Goal: Transaction & Acquisition: Subscribe to service/newsletter

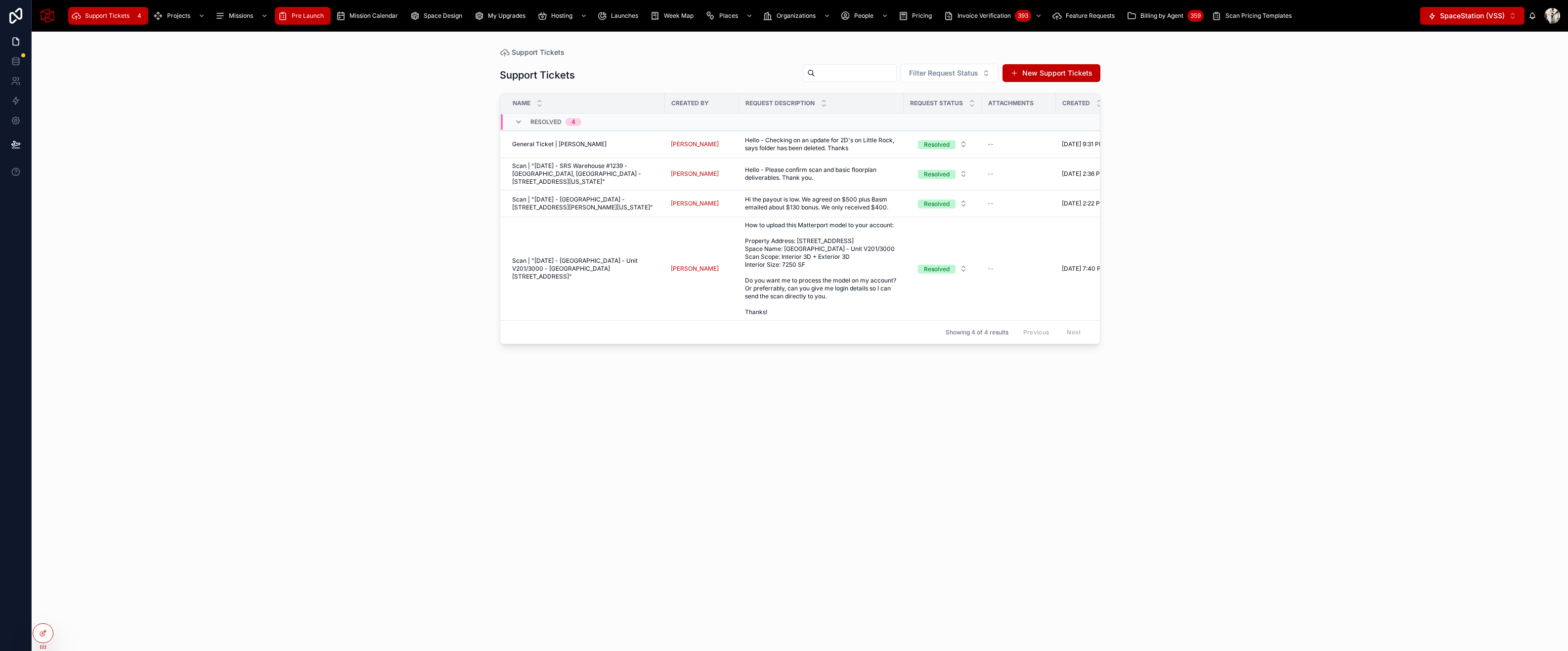
click at [307, 18] on span "Pre Launch" at bounding box center [308, 15] width 32 height 8
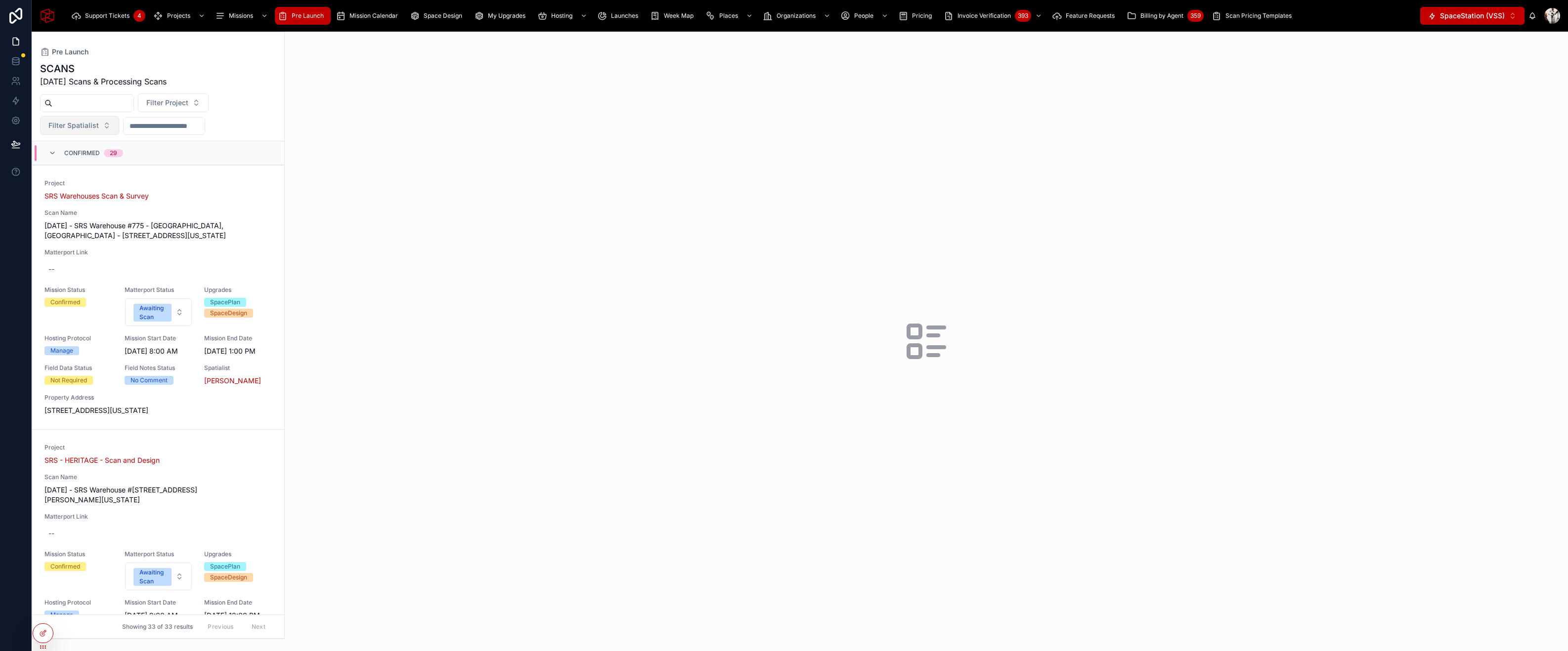
click at [100, 126] on button "Filter Spatialist" at bounding box center [79, 125] width 79 height 19
type input "***"
click at [70, 277] on span "[PERSON_NAME]" at bounding box center [52, 276] width 57 height 10
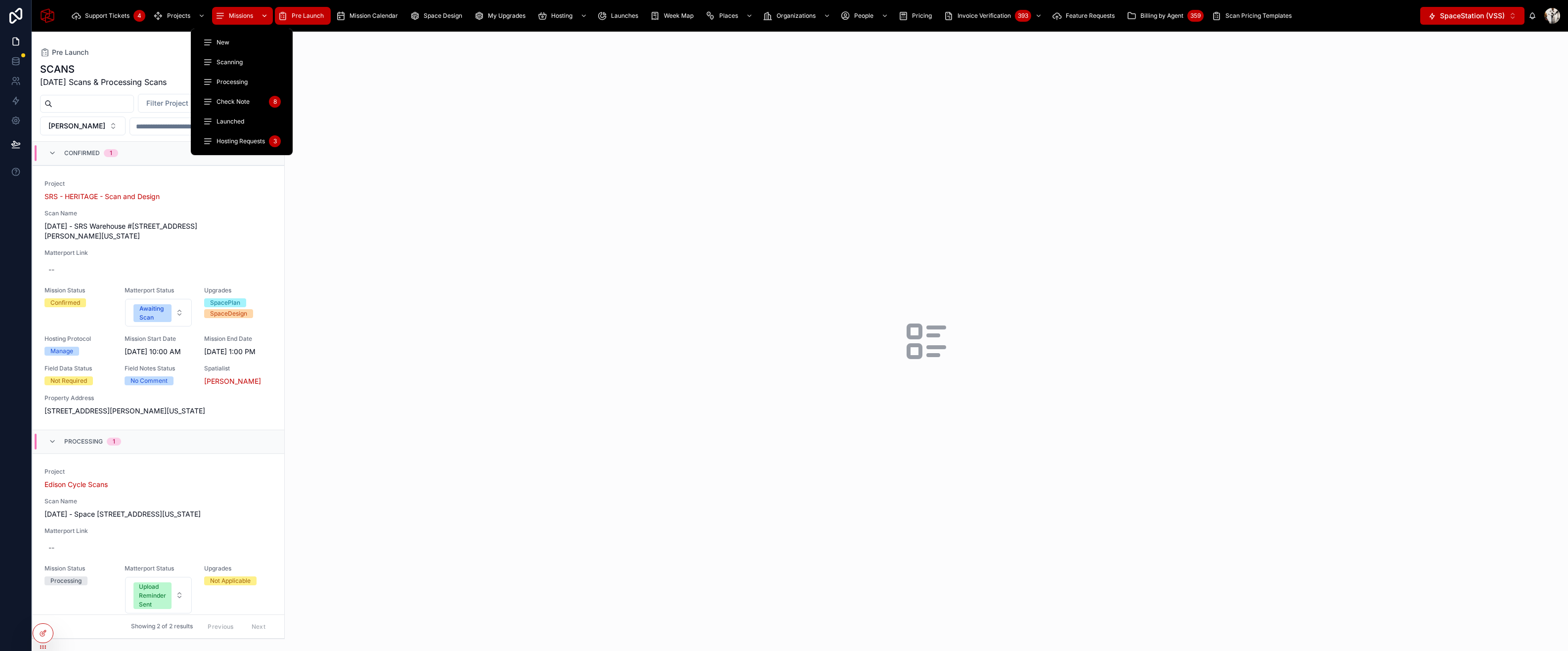
click at [245, 11] on div "Missions" at bounding box center [243, 15] width 55 height 16
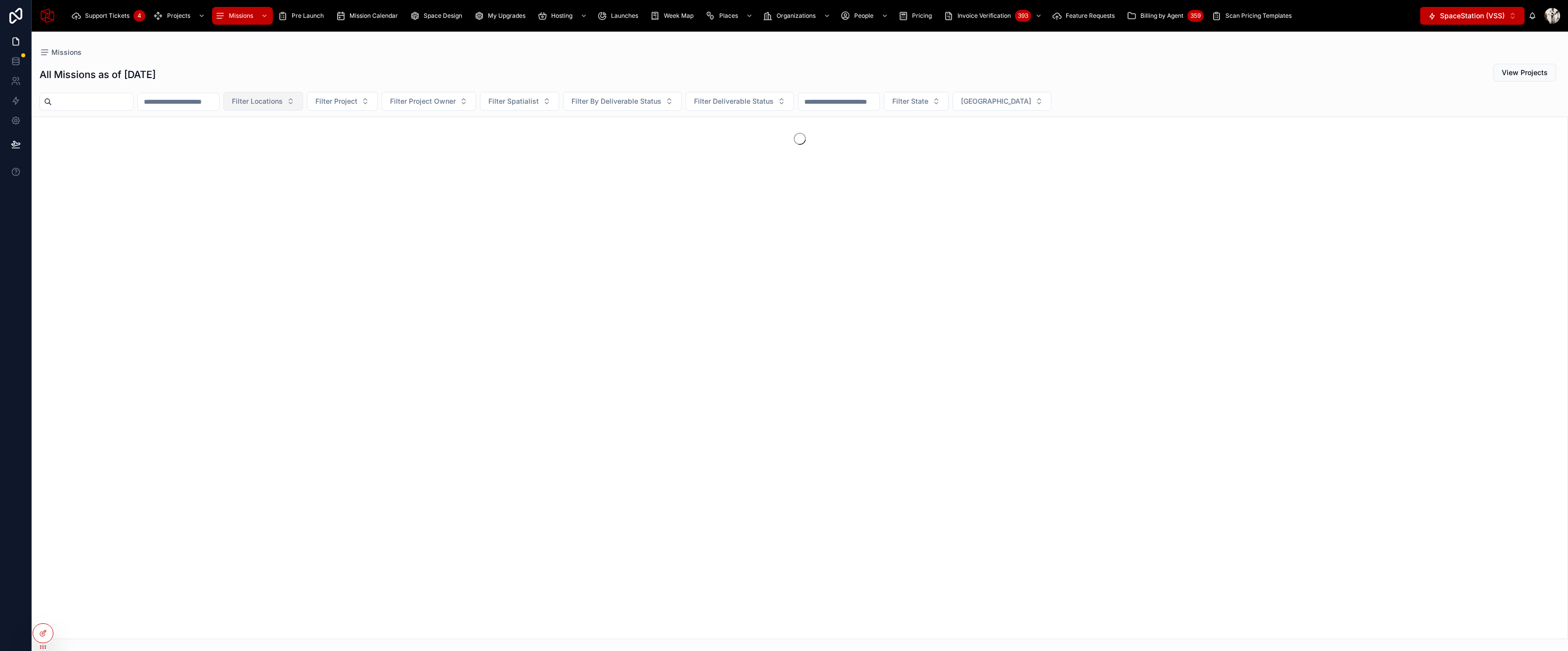
click at [283, 104] on span "Filter Locations" at bounding box center [257, 101] width 51 height 10
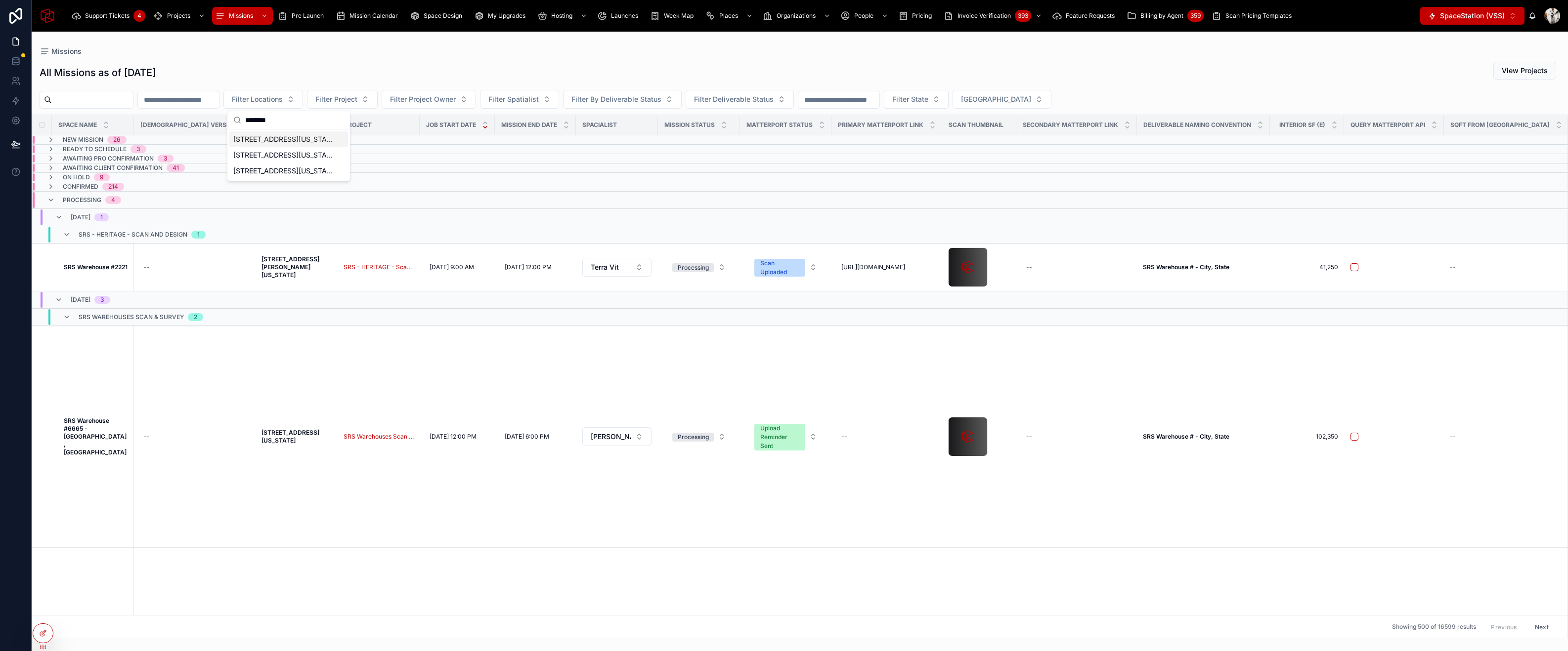
type input "********"
click at [117, 99] on input "text" at bounding box center [92, 100] width 81 height 14
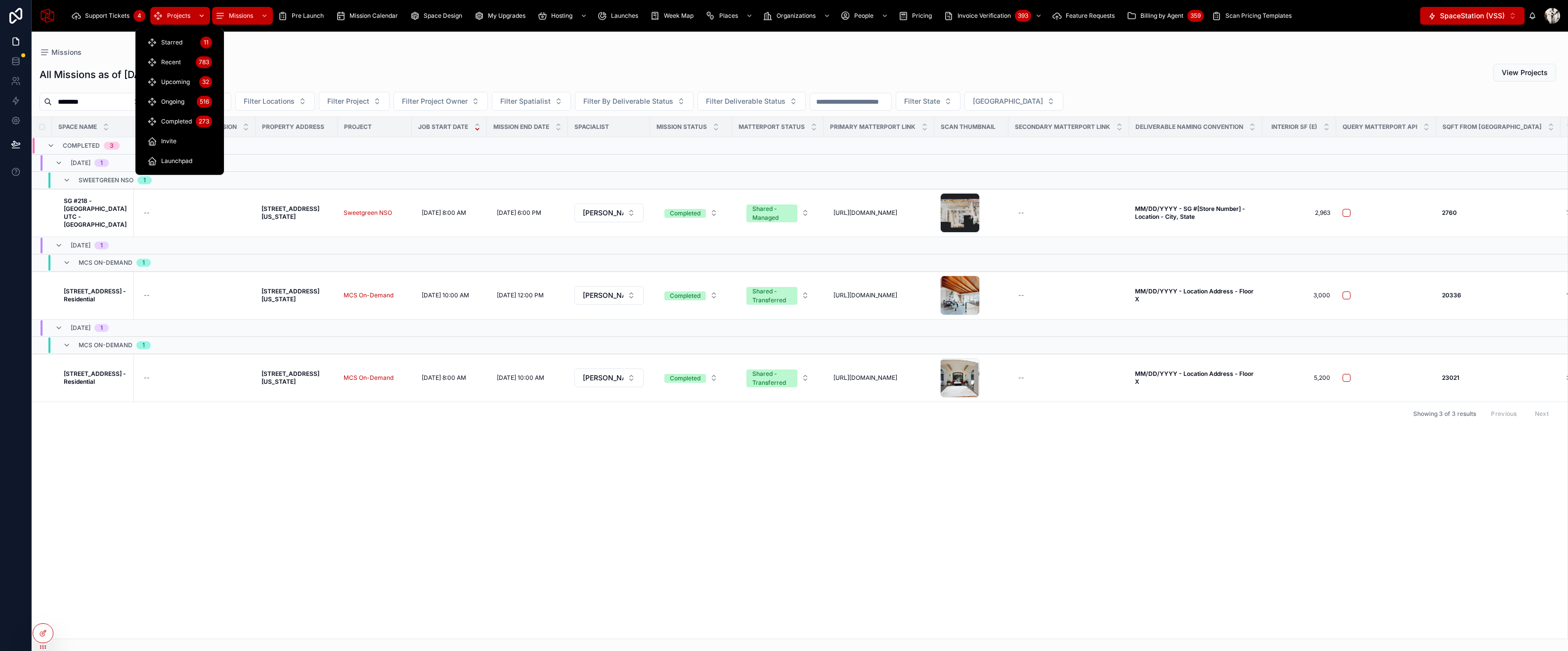
type input "********"
click at [175, 18] on span "Projects" at bounding box center [179, 15] width 23 height 8
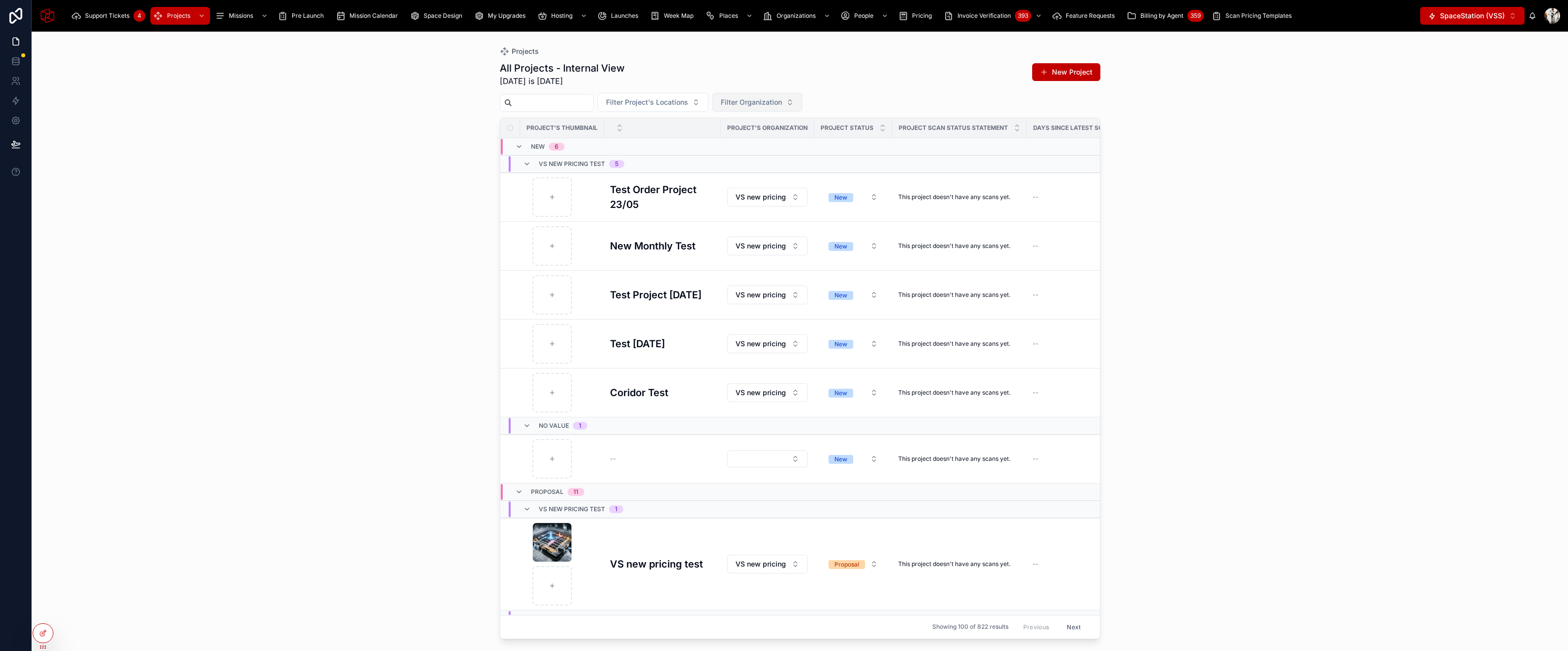
click at [770, 99] on span "Filter Organization" at bounding box center [751, 102] width 61 height 10
click at [777, 190] on span "[STREET_ADDRESS][PERSON_NAME]" at bounding box center [763, 190] width 99 height 10
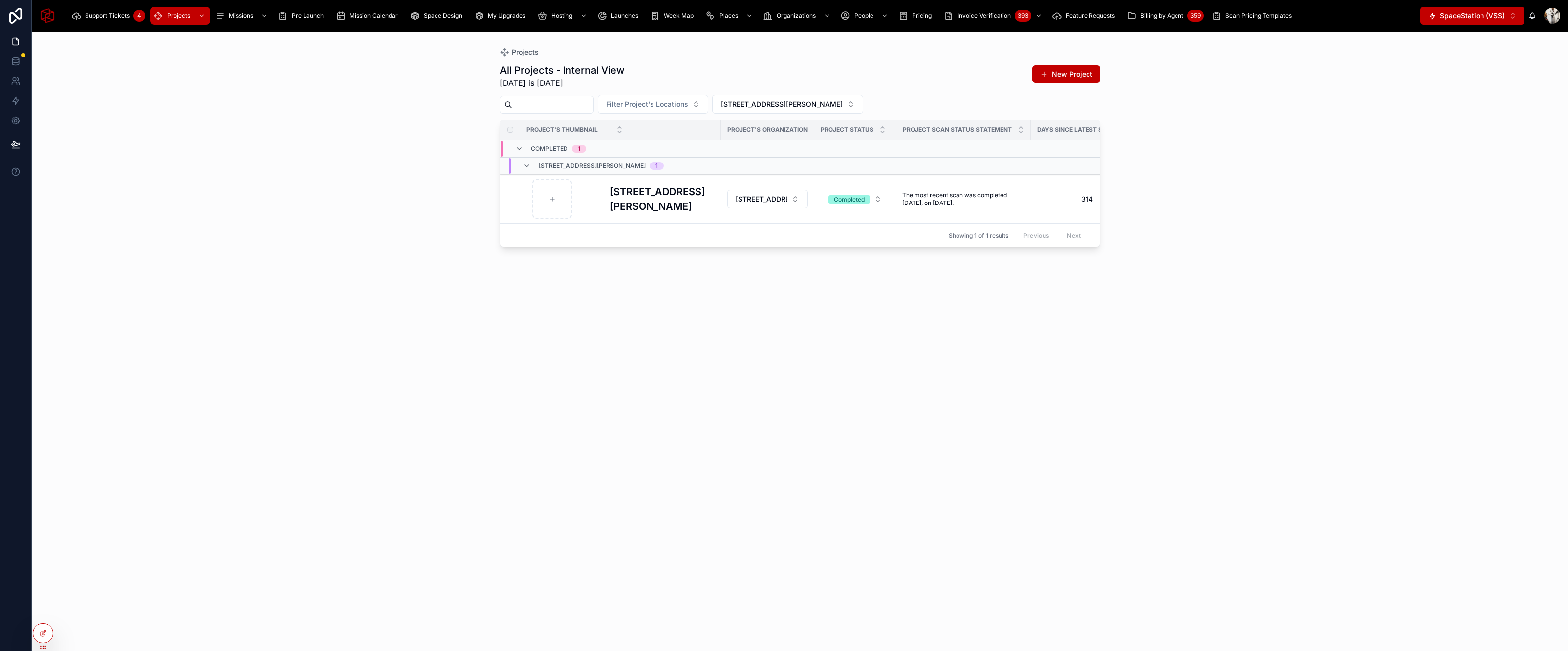
click at [773, 106] on span "[STREET_ADDRESS][PERSON_NAME]" at bounding box center [782, 104] width 122 height 10
click at [762, 164] on span "Edison Cycle Co Az LLC" at bounding box center [756, 160] width 78 height 10
click at [643, 201] on h3 "Edison Cycle Scans" at bounding box center [656, 199] width 93 height 14
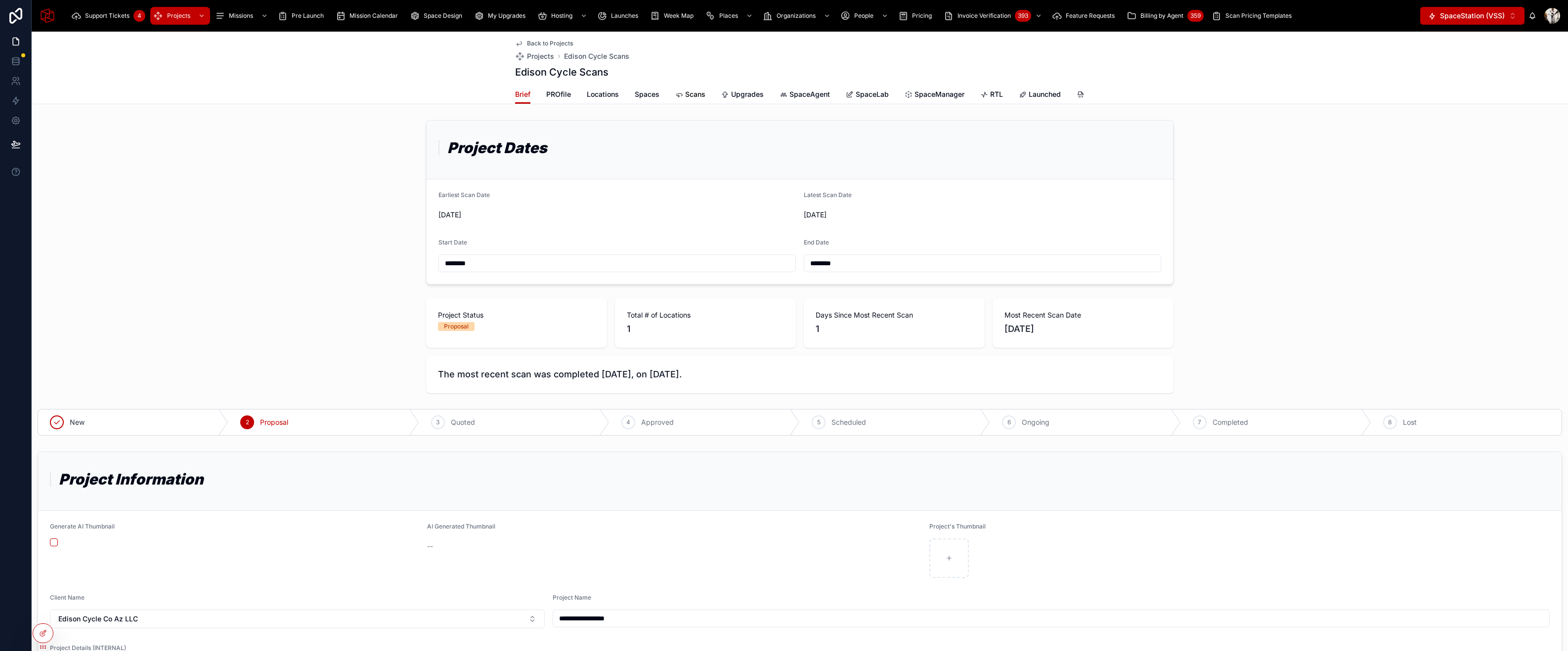
click at [688, 97] on span "Scans" at bounding box center [695, 94] width 20 height 10
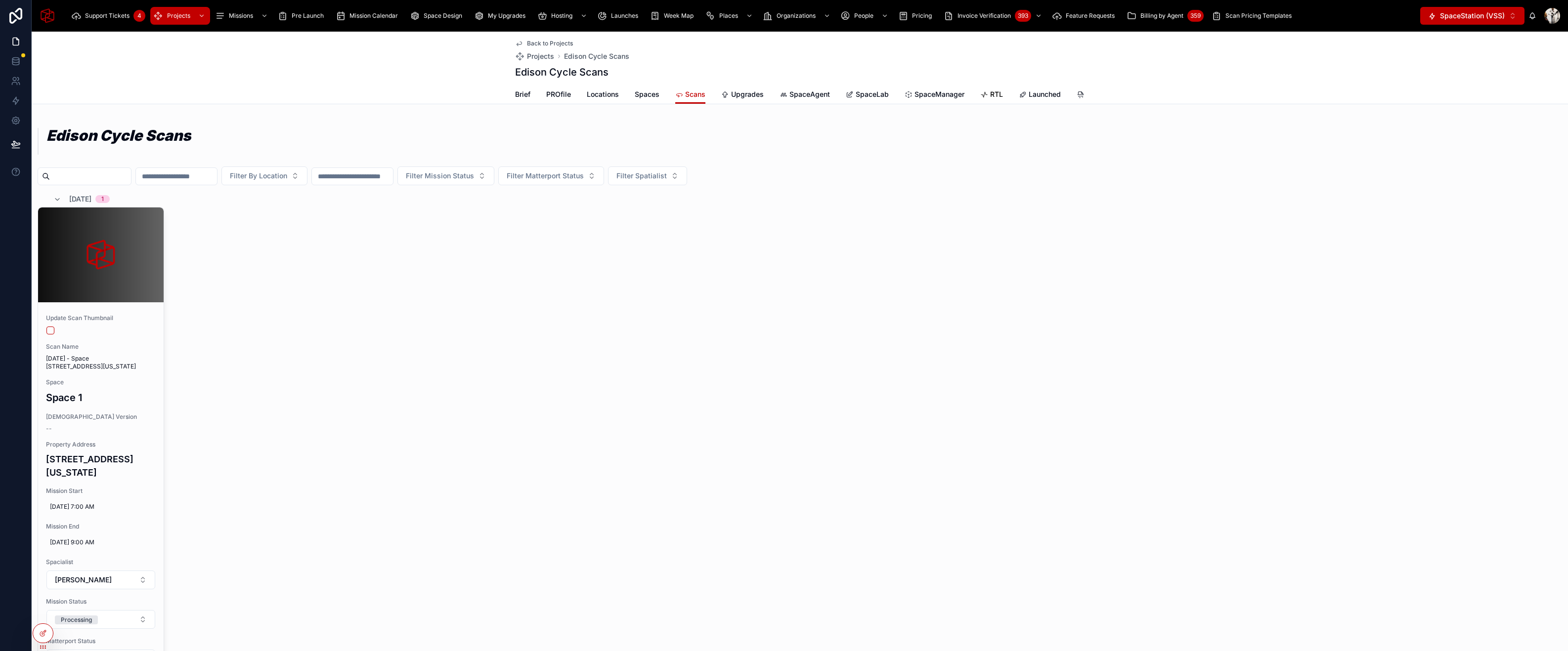
click at [999, 96] on span "RTL" at bounding box center [996, 94] width 13 height 10
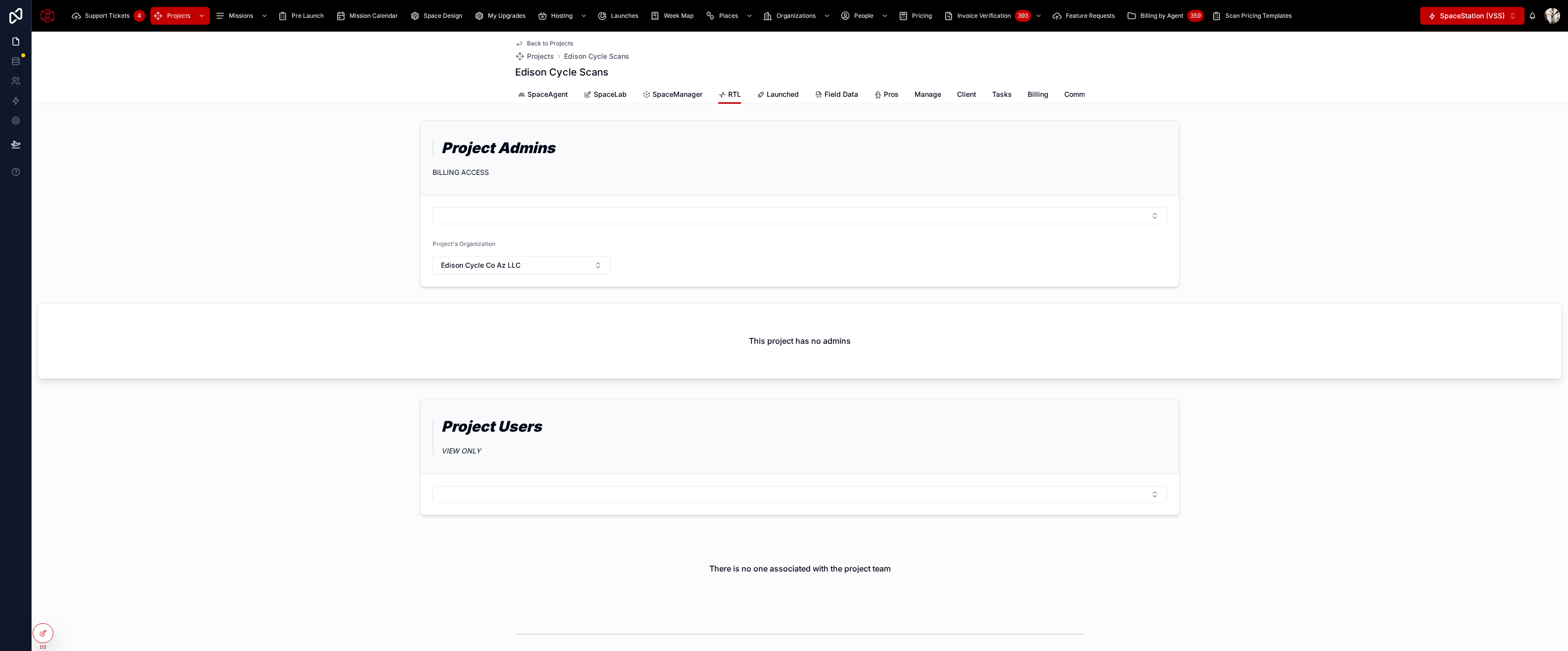
scroll to position [0, 264]
click at [1032, 95] on span "Billing" at bounding box center [1037, 94] width 21 height 10
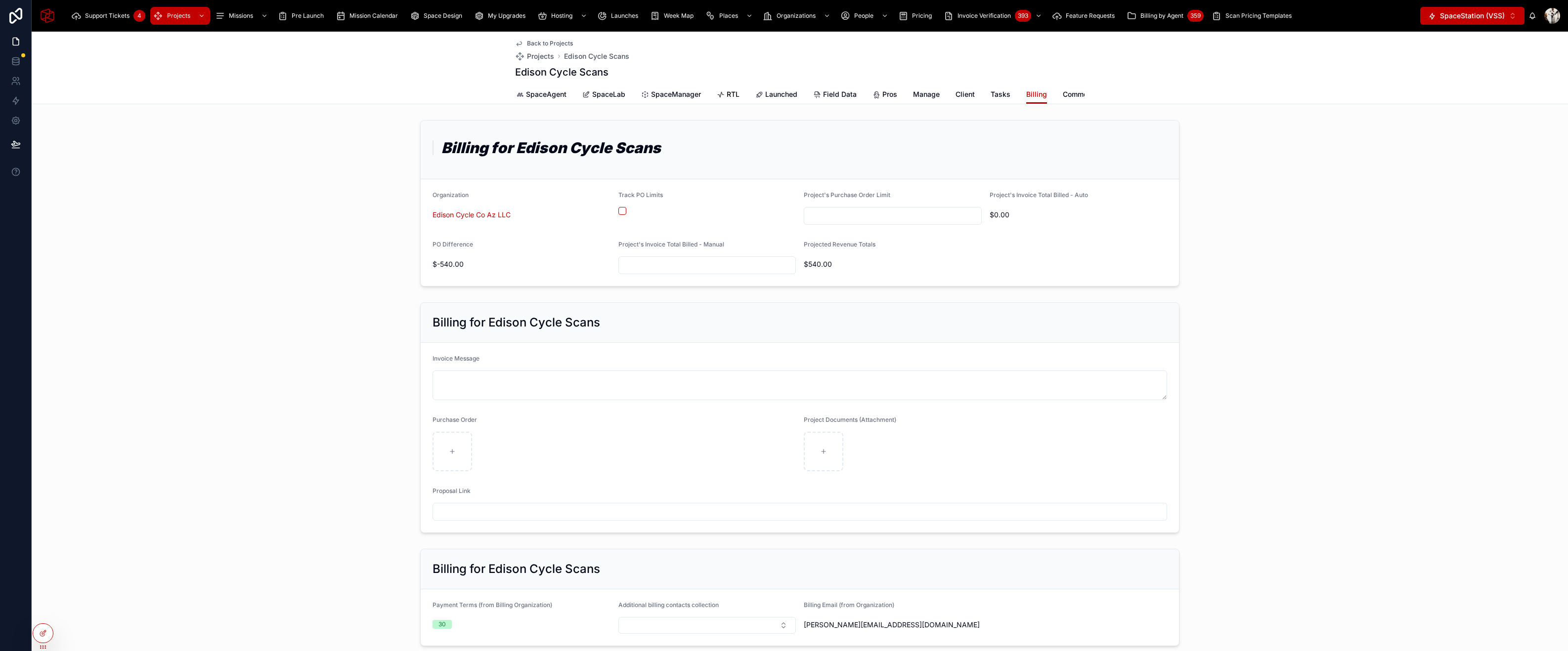
click at [728, 97] on span "RTL" at bounding box center [733, 94] width 13 height 10
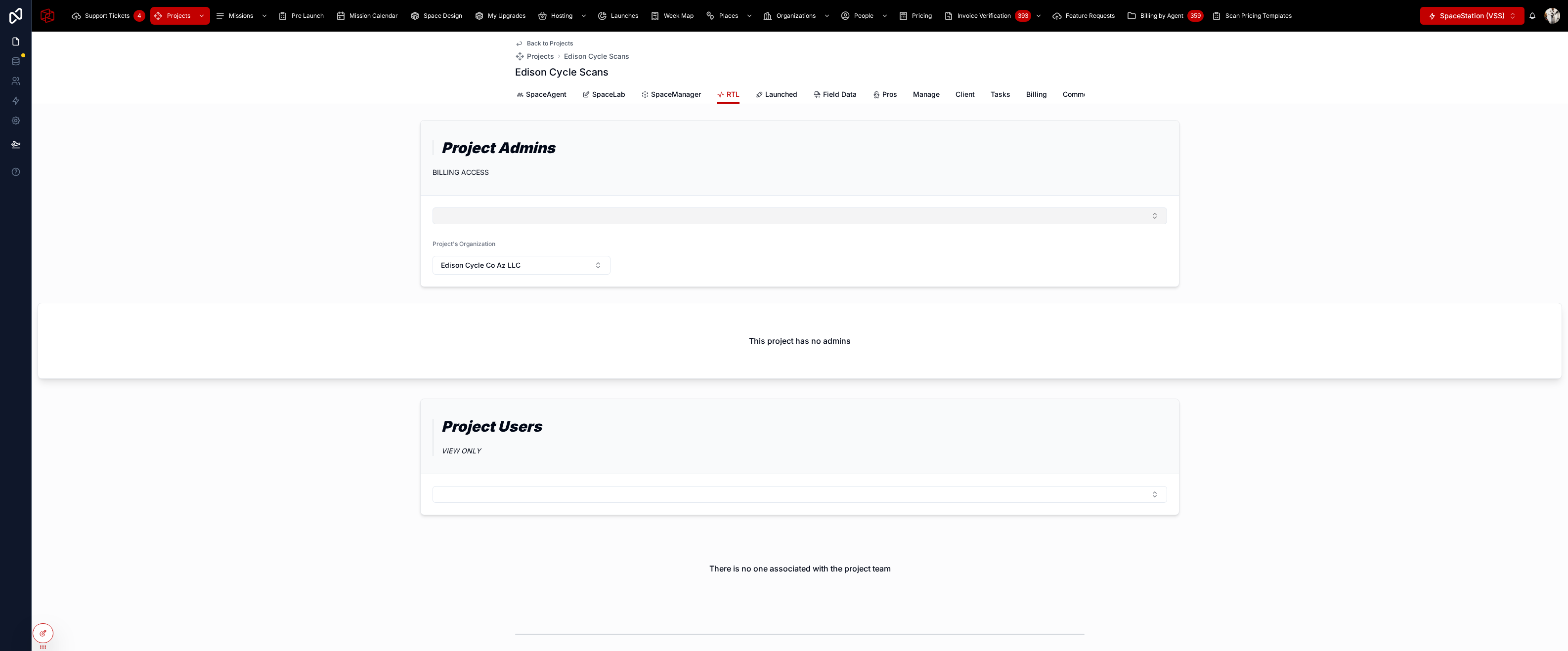
click at [728, 222] on button "Select Button" at bounding box center [800, 216] width 735 height 17
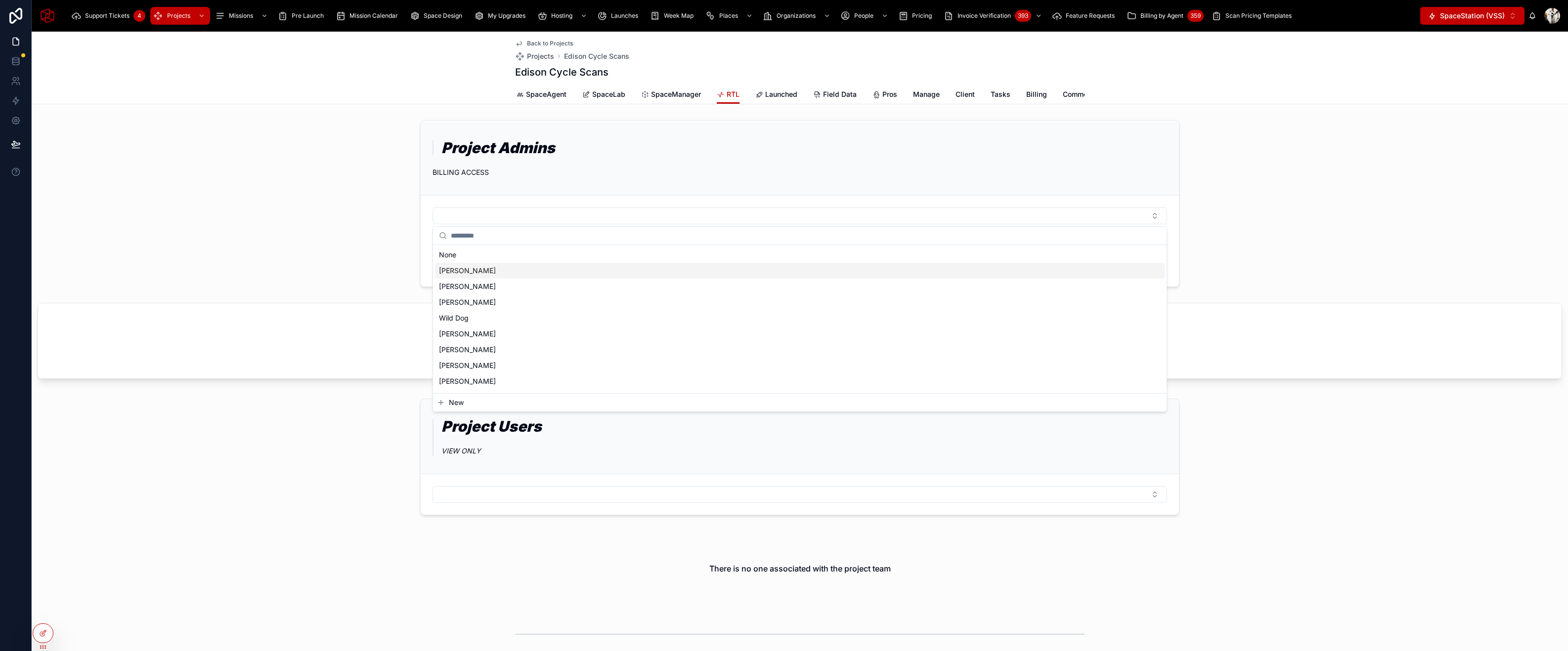
click at [675, 269] on div "[PERSON_NAME]" at bounding box center [800, 270] width 730 height 16
click at [1350, 130] on div "Project Admins BILLING ACCESS [PERSON_NAME] Project's Organization Edison Cycle…" at bounding box center [800, 205] width 1536 height 178
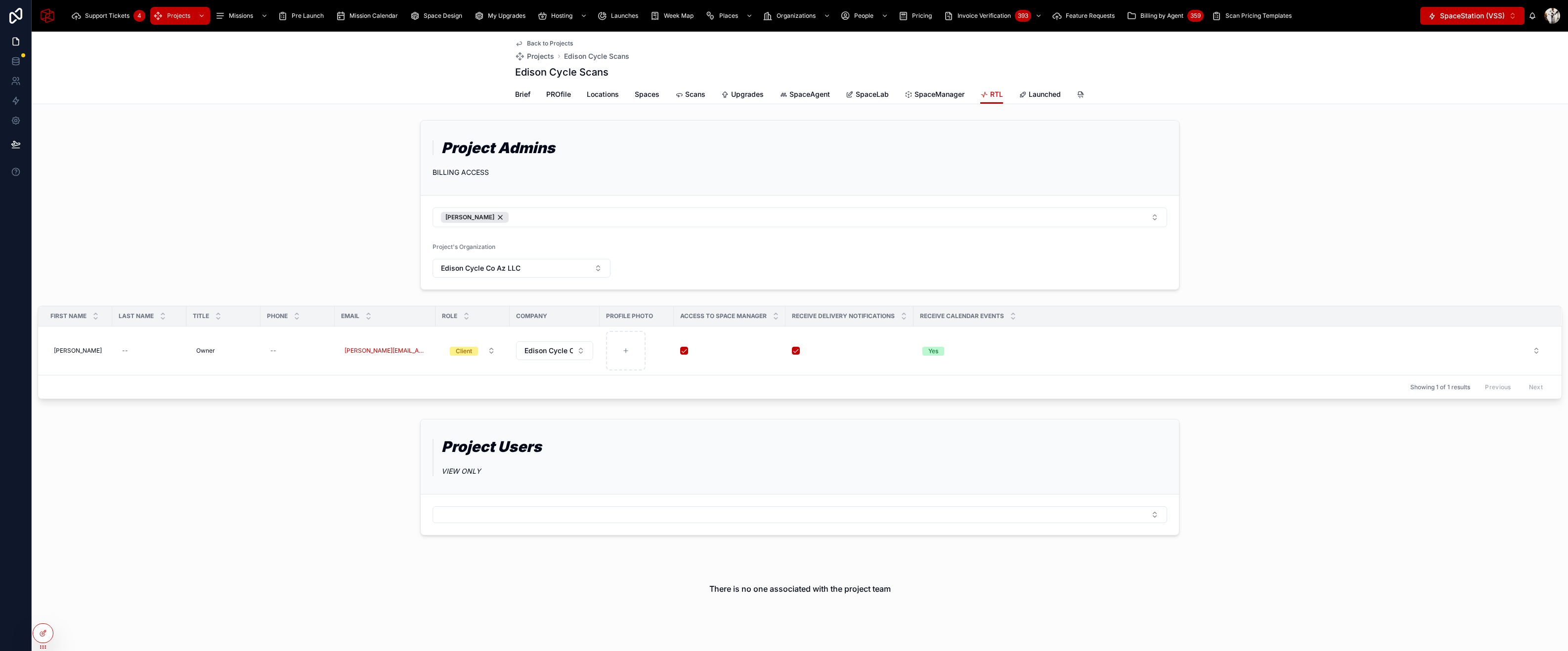
click at [389, 116] on div "Project Admins BILLING ACCESS [PERSON_NAME] Project's Organization Edison Cycle…" at bounding box center [800, 205] width 1536 height 178
click at [568, 15] on span "Hosting" at bounding box center [562, 15] width 21 height 8
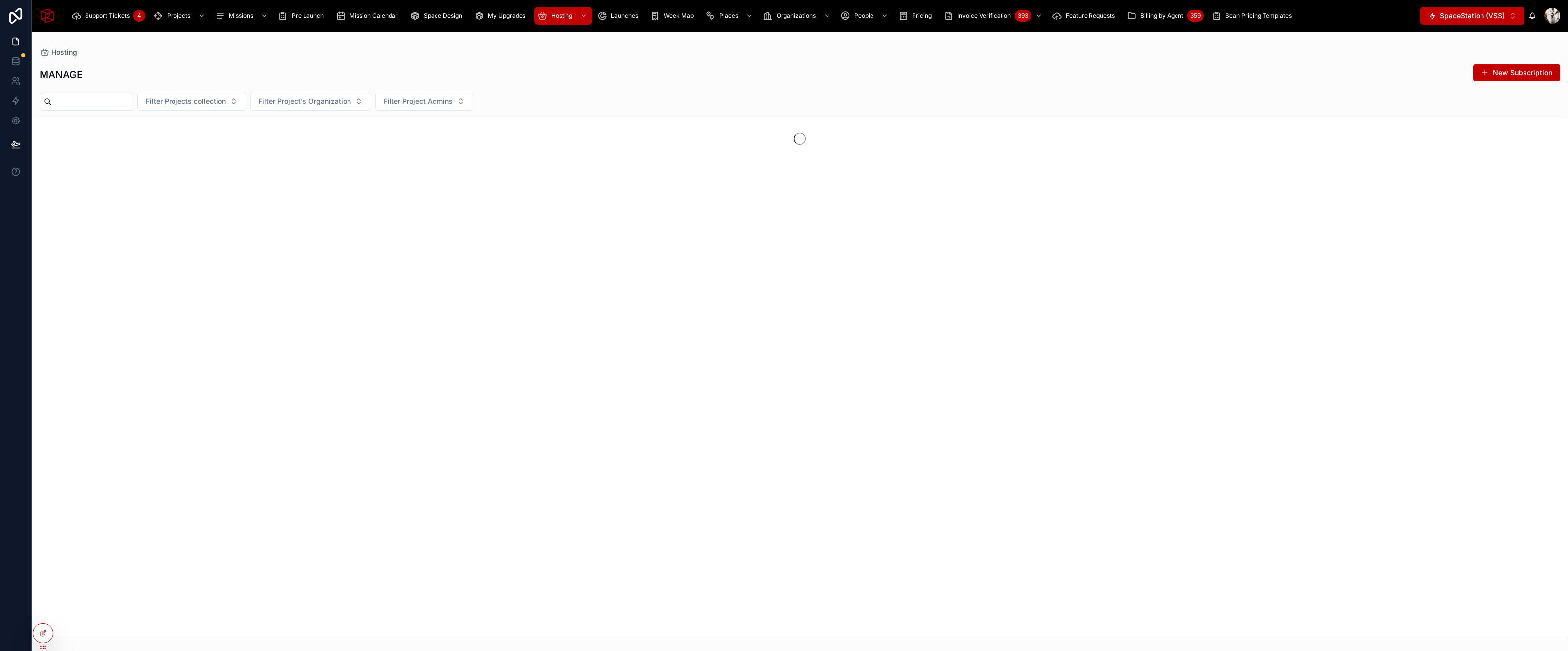
click at [1520, 74] on button "New Subscription" at bounding box center [1516, 72] width 87 height 18
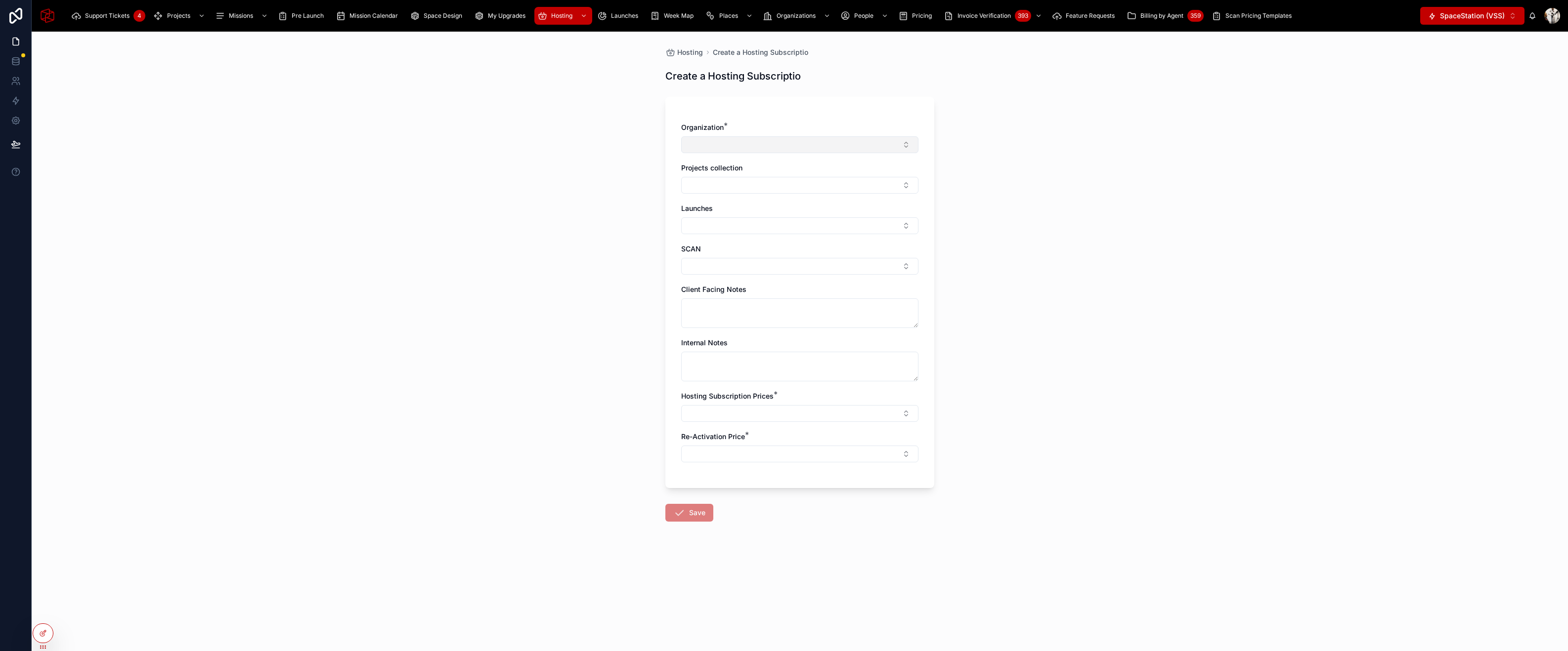
click at [744, 137] on button "Select Button" at bounding box center [800, 145] width 237 height 17
click at [749, 182] on span "Edison Cycle Co Az LLC" at bounding box center [726, 183] width 78 height 10
click at [749, 182] on button "Select Button" at bounding box center [800, 187] width 237 height 17
click at [737, 240] on span "Edison Cycle Scans" at bounding box center [720, 242] width 63 height 10
click at [1022, 214] on div "Hosting Create a Hosting Subscriptio Create a Hosting Subscriptio Organization …" at bounding box center [800, 341] width 1536 height 620
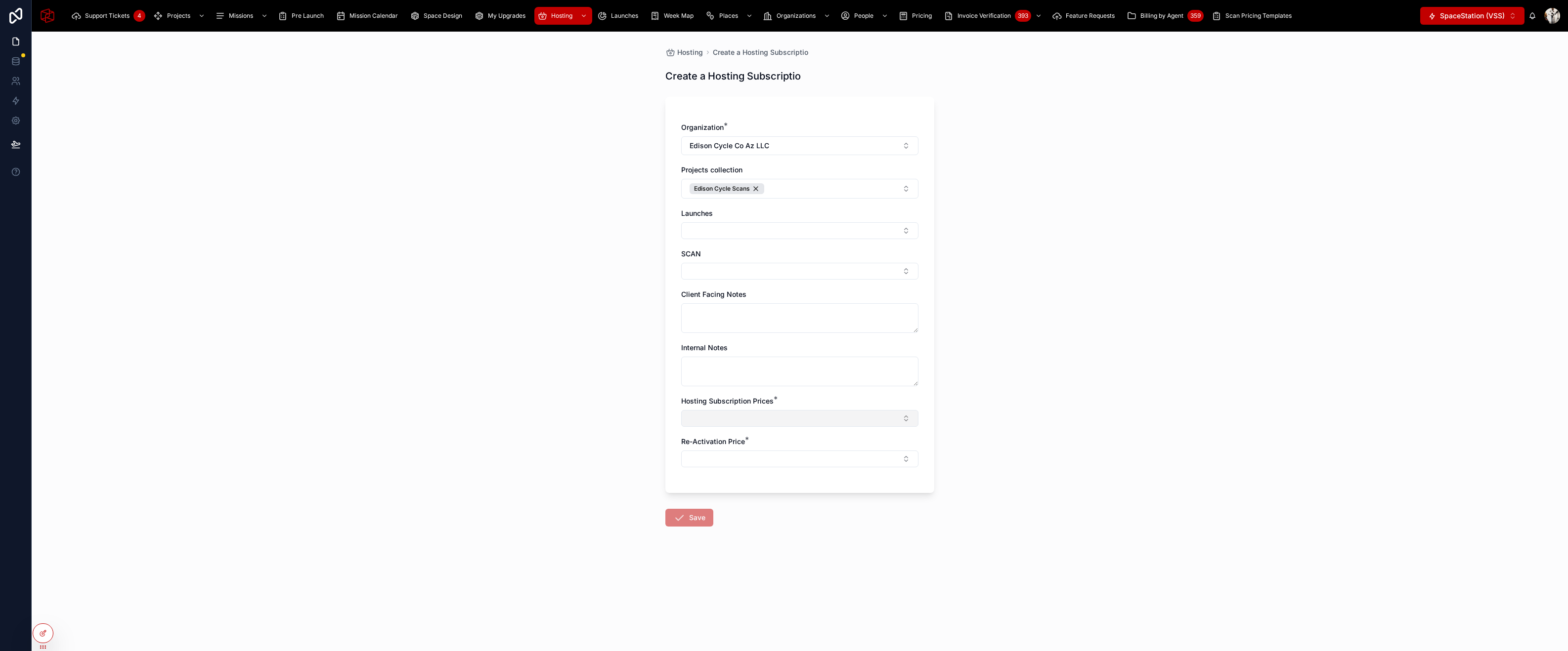
click at [748, 421] on button "Select Button" at bounding box center [800, 419] width 237 height 17
click at [751, 572] on span "$5 / Monthly (Legacy)" at bounding box center [724, 570] width 72 height 10
click at [775, 459] on button "Select Button" at bounding box center [800, 461] width 237 height 17
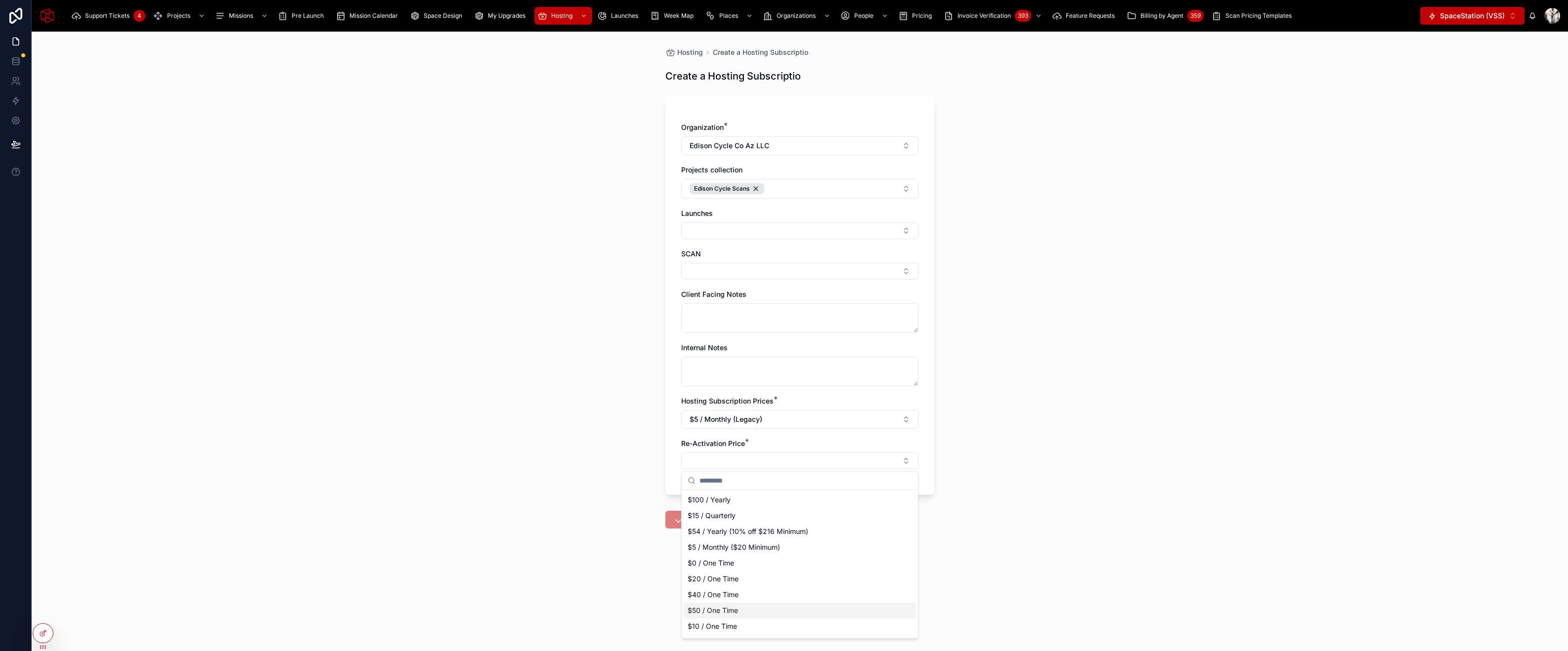
click at [740, 613] on div "$50 / One Time" at bounding box center [800, 610] width 232 height 16
click at [688, 521] on button "Save" at bounding box center [690, 522] width 48 height 18
